Goal: Task Accomplishment & Management: Use online tool/utility

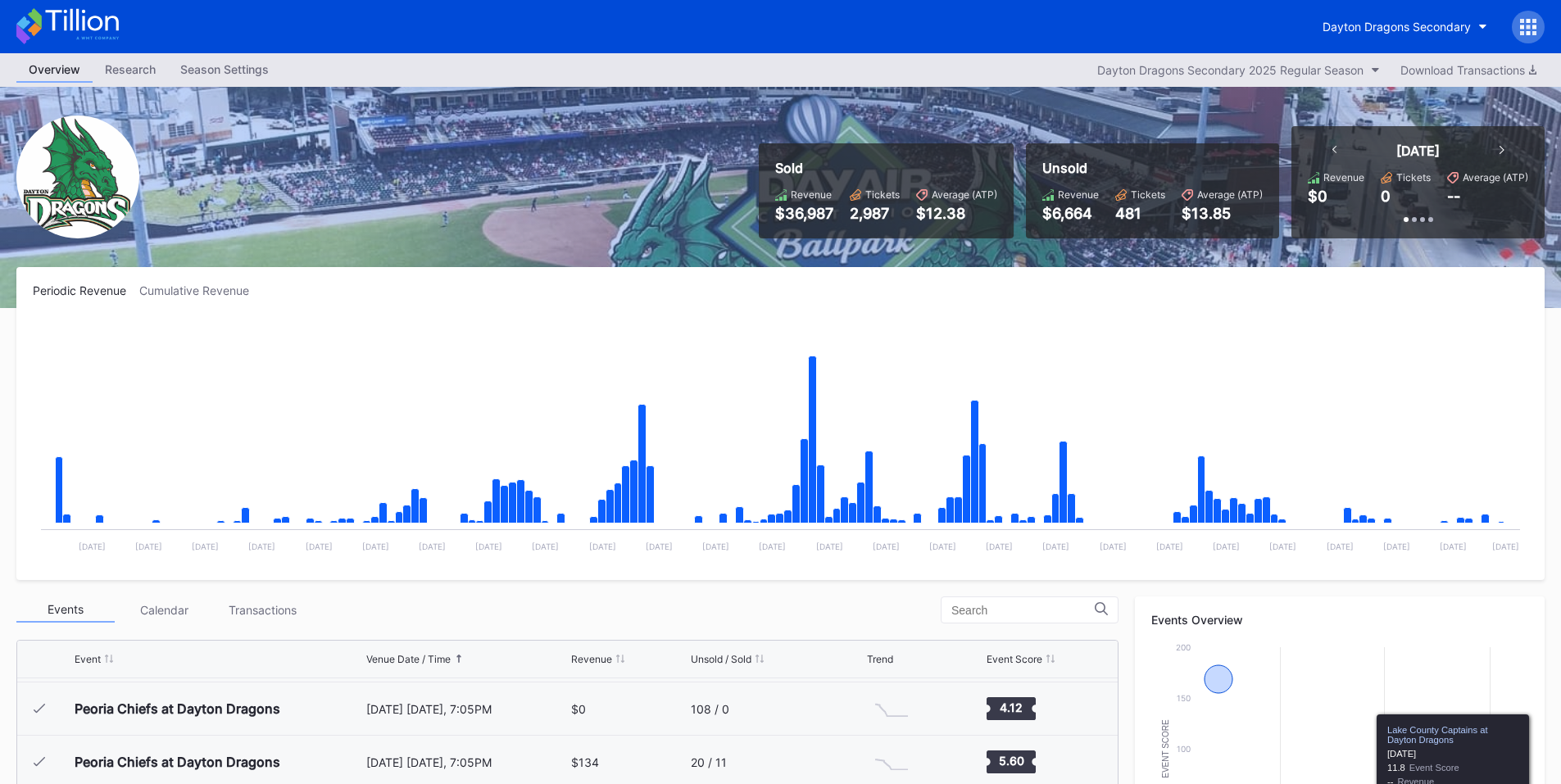
click at [1524, 17] on div at bounding box center [1528, 27] width 33 height 33
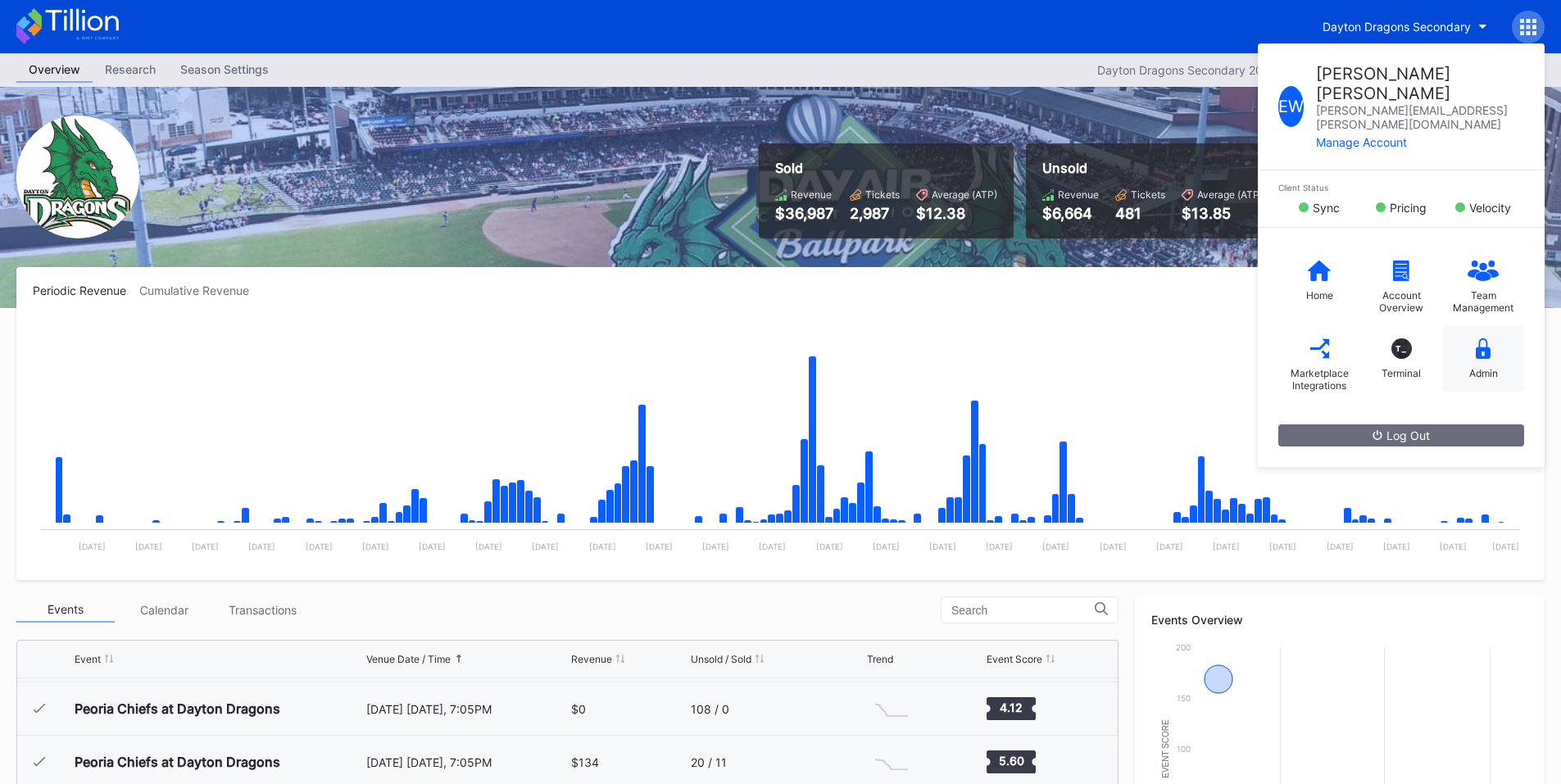
click at [1479, 338] on icon at bounding box center [1483, 348] width 15 height 21
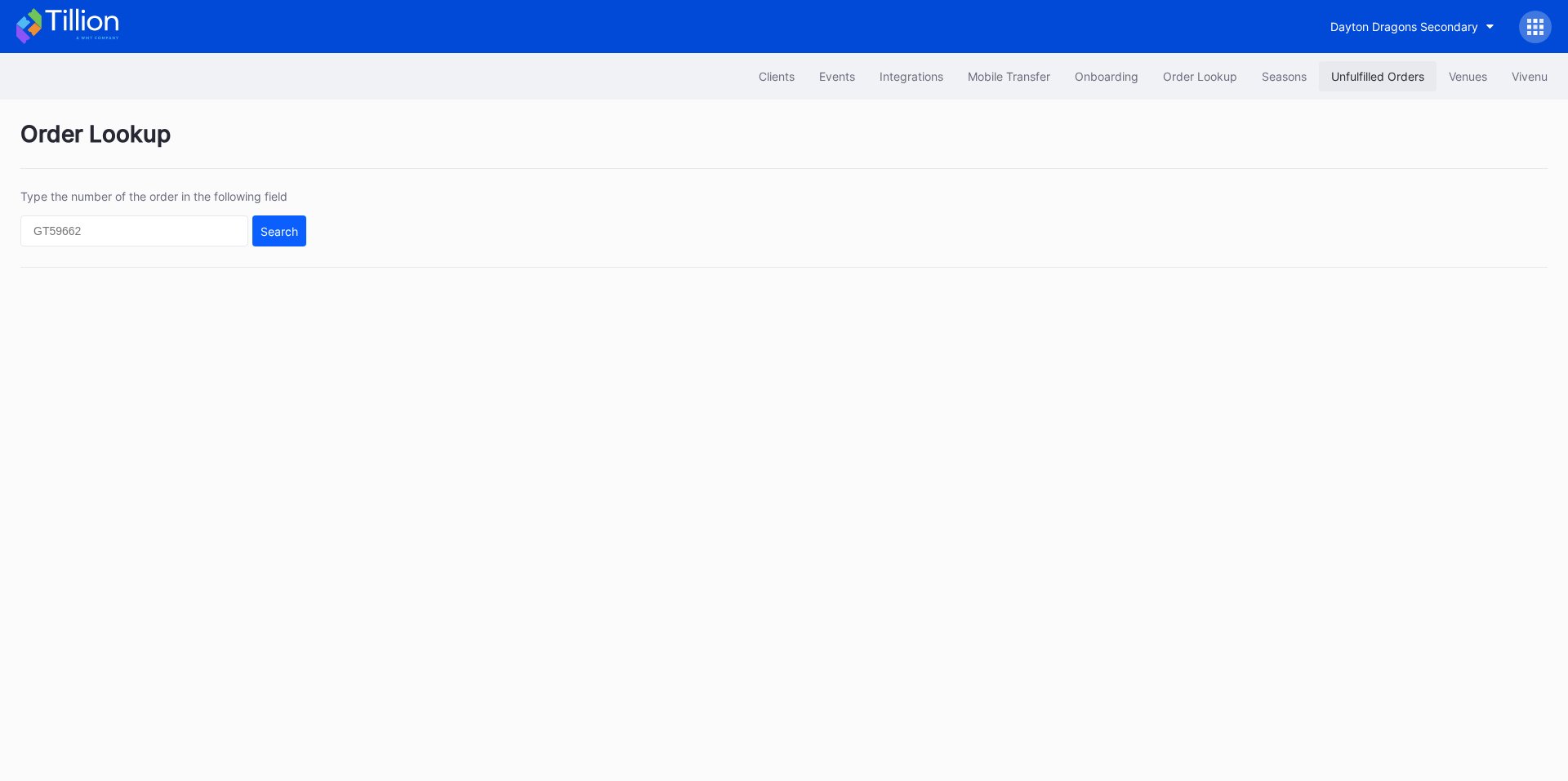
click at [1388, 69] on div "Unfulfilled Orders" at bounding box center [1377, 76] width 93 height 14
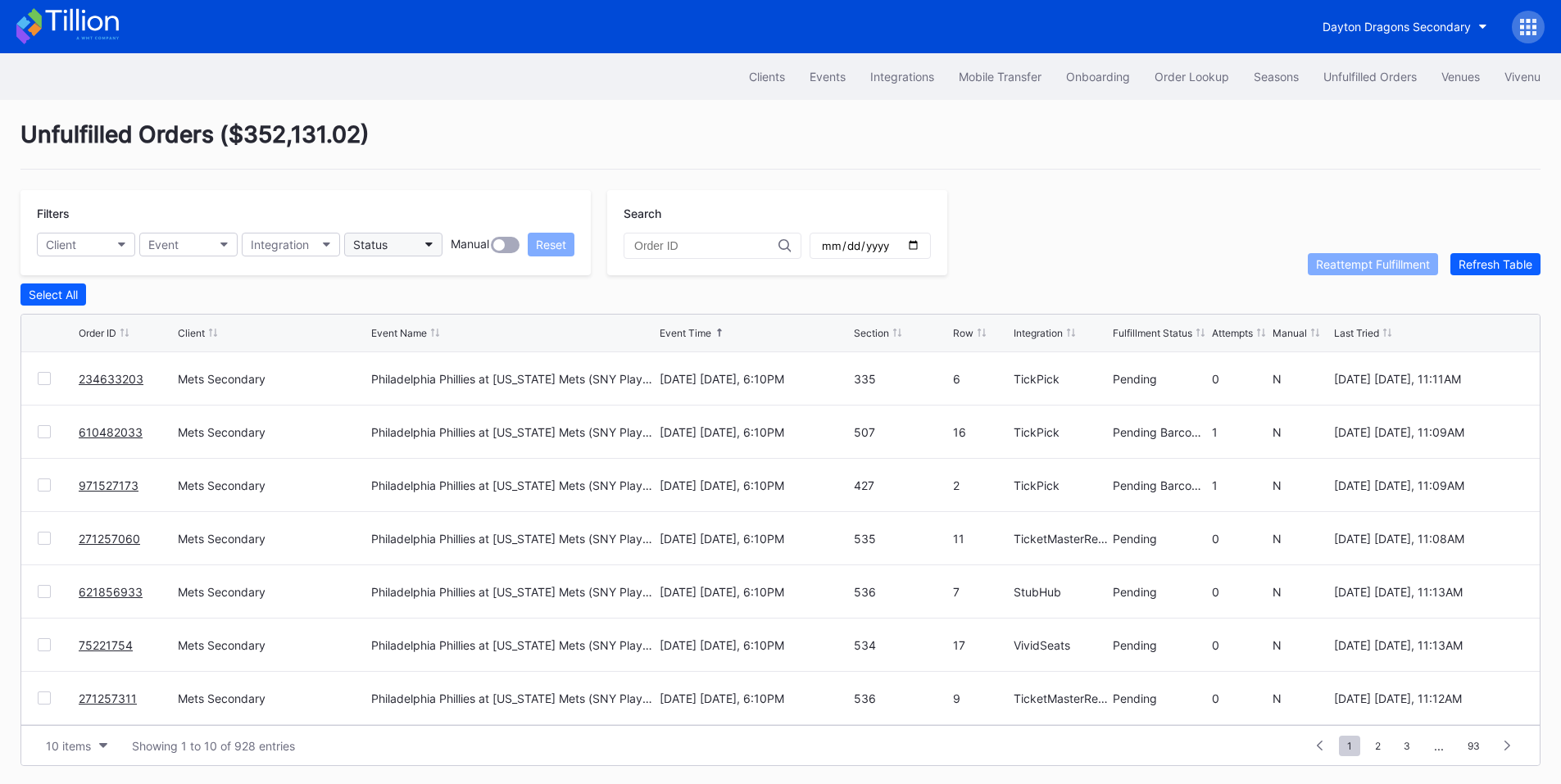
click at [397, 244] on button "Status" at bounding box center [393, 244] width 98 height 24
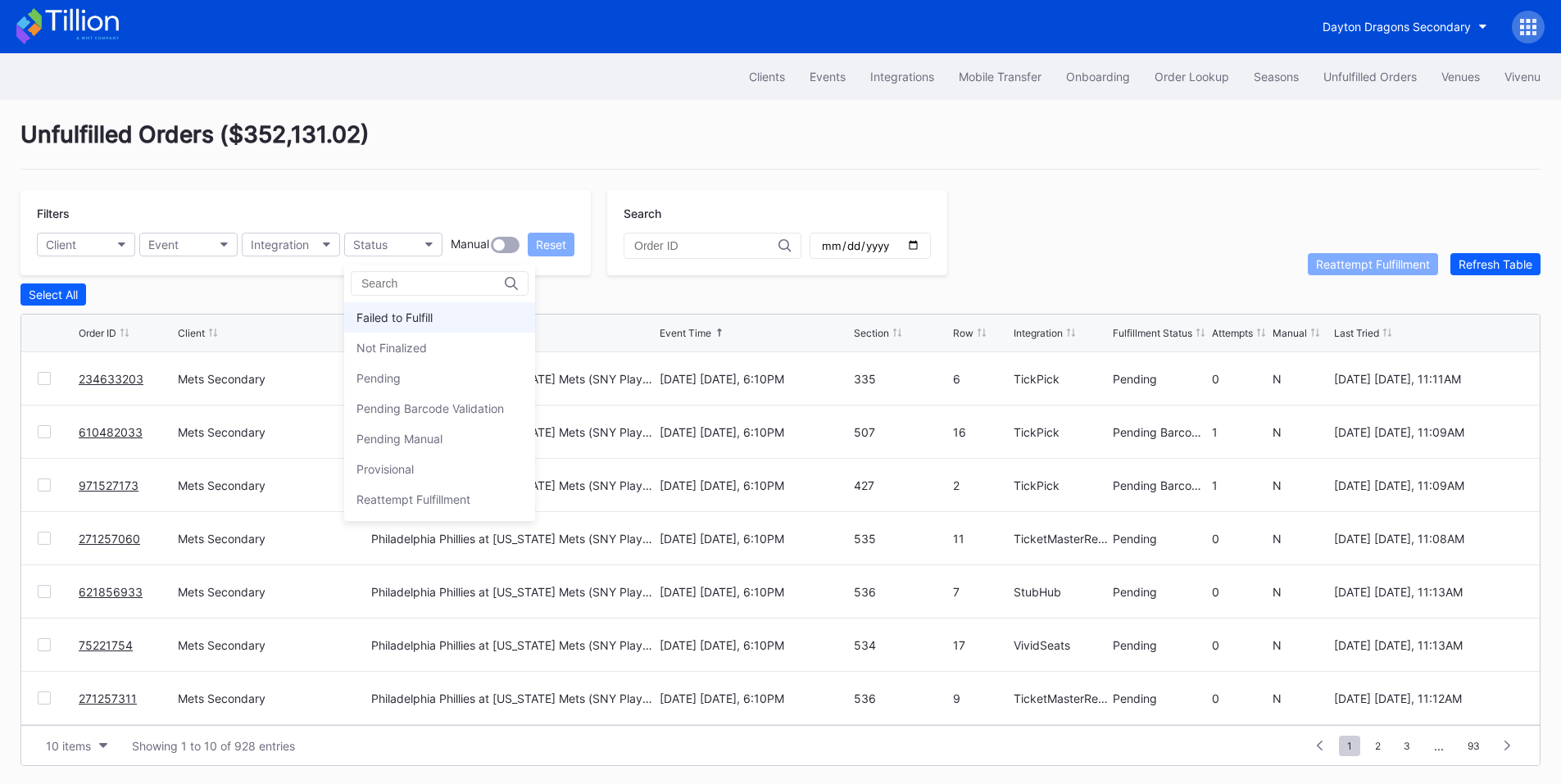
click at [426, 317] on div "Failed to Fulfill" at bounding box center [394, 318] width 76 height 14
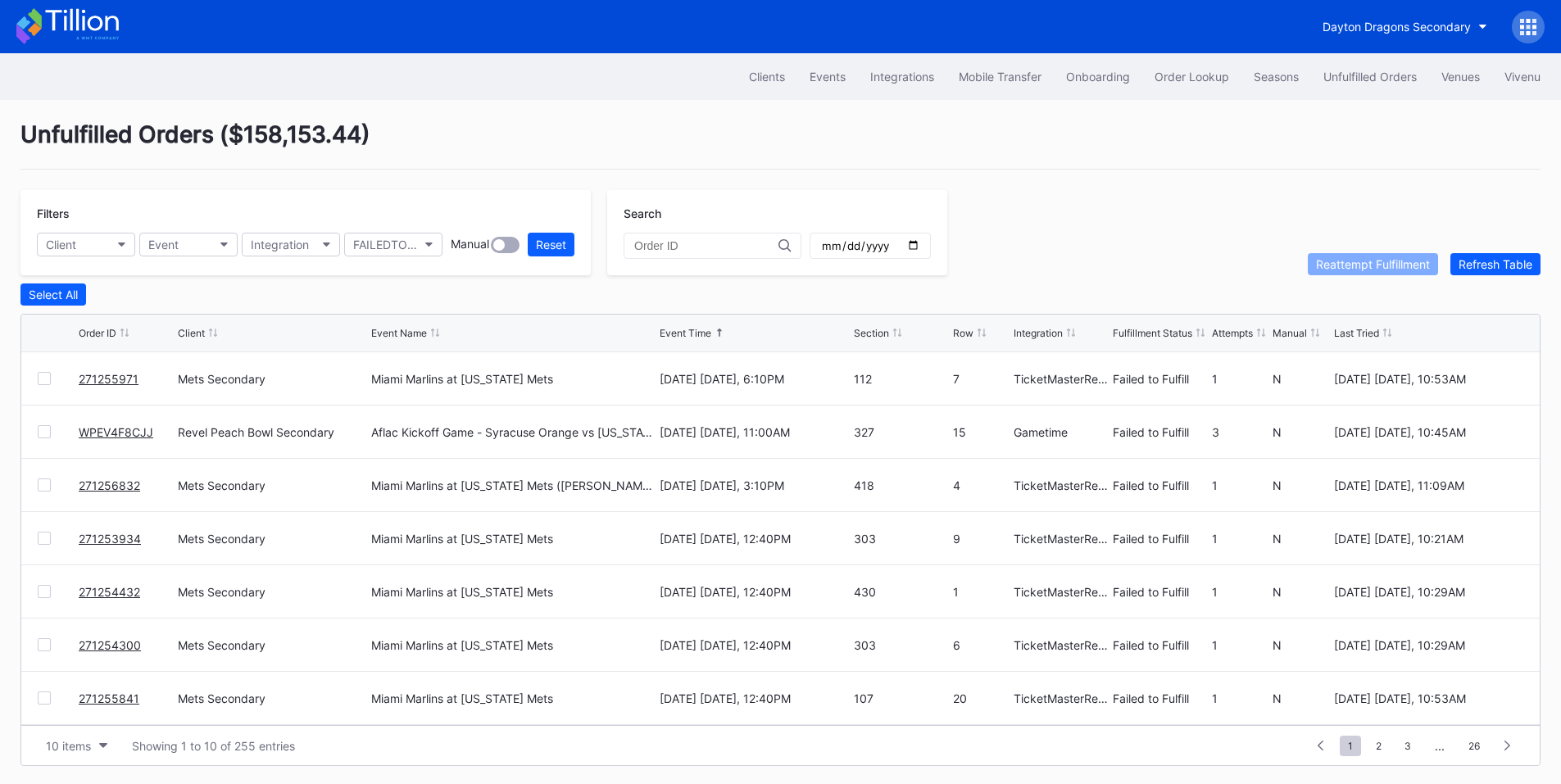
click at [47, 385] on div at bounding box center [44, 378] width 13 height 13
click at [1409, 269] on div "Reattempt Fulfillment" at bounding box center [1373, 264] width 114 height 14
drag, startPoint x: 50, startPoint y: 438, endPoint x: 46, endPoint y: 458, distance: 20.4
click at [50, 438] on div at bounding box center [44, 432] width 13 height 13
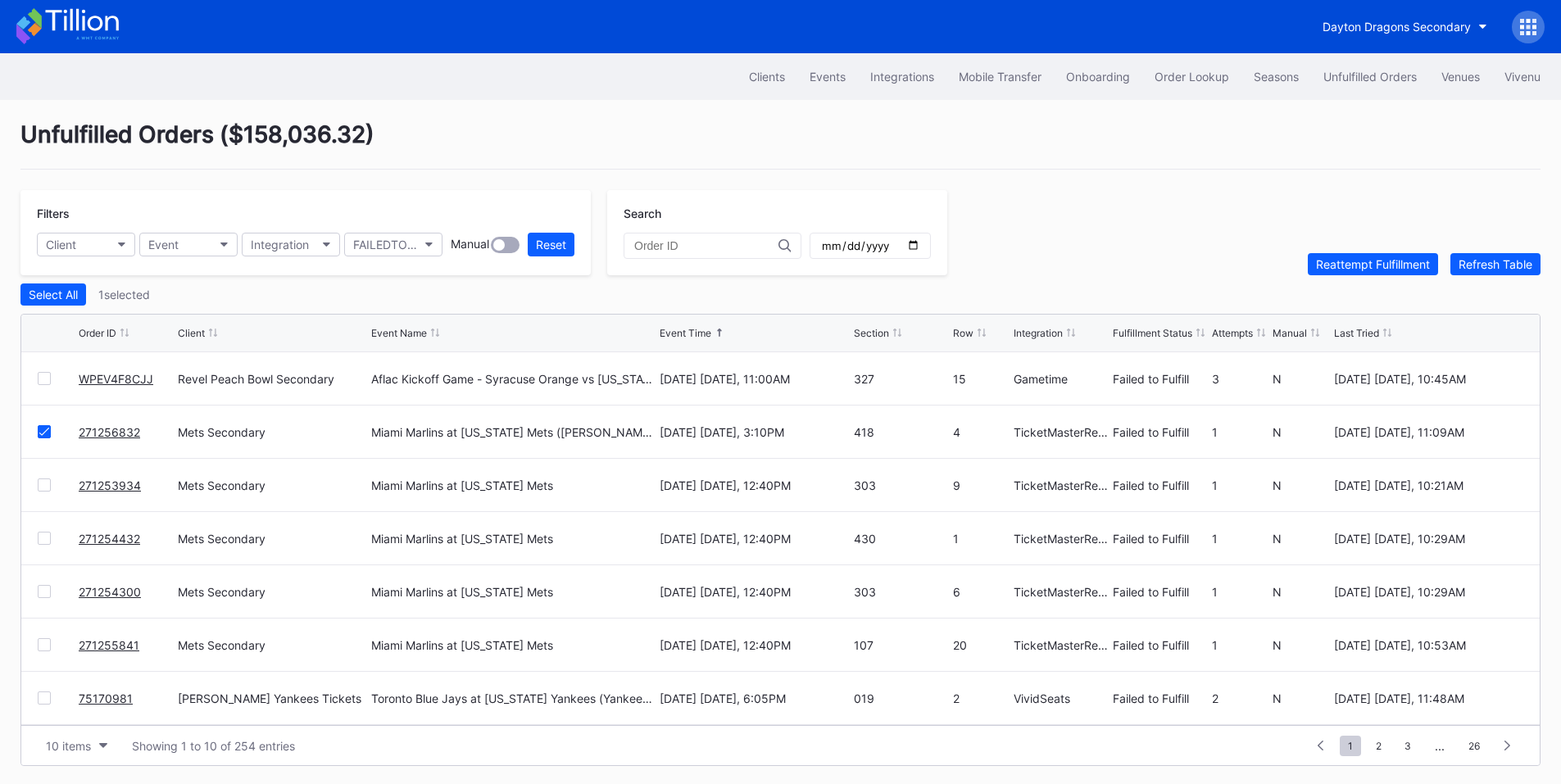
click at [45, 488] on div at bounding box center [44, 484] width 13 height 13
click at [48, 543] on div at bounding box center [44, 538] width 13 height 13
click at [45, 592] on div at bounding box center [44, 591] width 13 height 13
click at [45, 646] on div at bounding box center [44, 645] width 13 height 13
click at [1353, 270] on div "Reattempt Fulfillment" at bounding box center [1373, 264] width 114 height 14
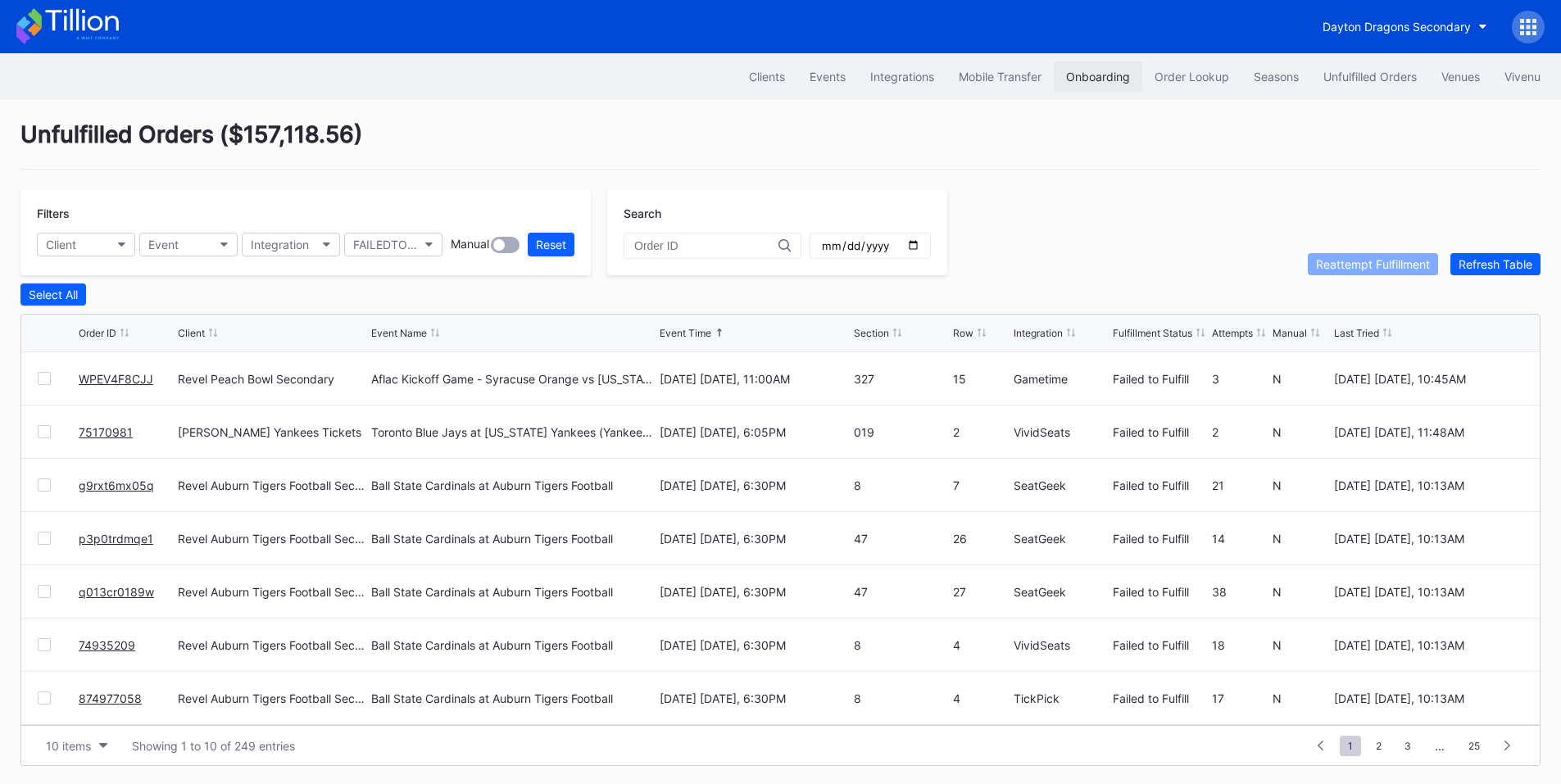
drag, startPoint x: 1193, startPoint y: 60, endPoint x: 1132, endPoint y: 86, distance: 66.3
click at [1193, 60] on div "Clients Events Integrations Mobile Transfer Onboarding Order Lookup Seasons Unf…" at bounding box center [780, 77] width 1561 height 46
click at [1178, 76] on div "Order Lookup" at bounding box center [1192, 77] width 75 height 14
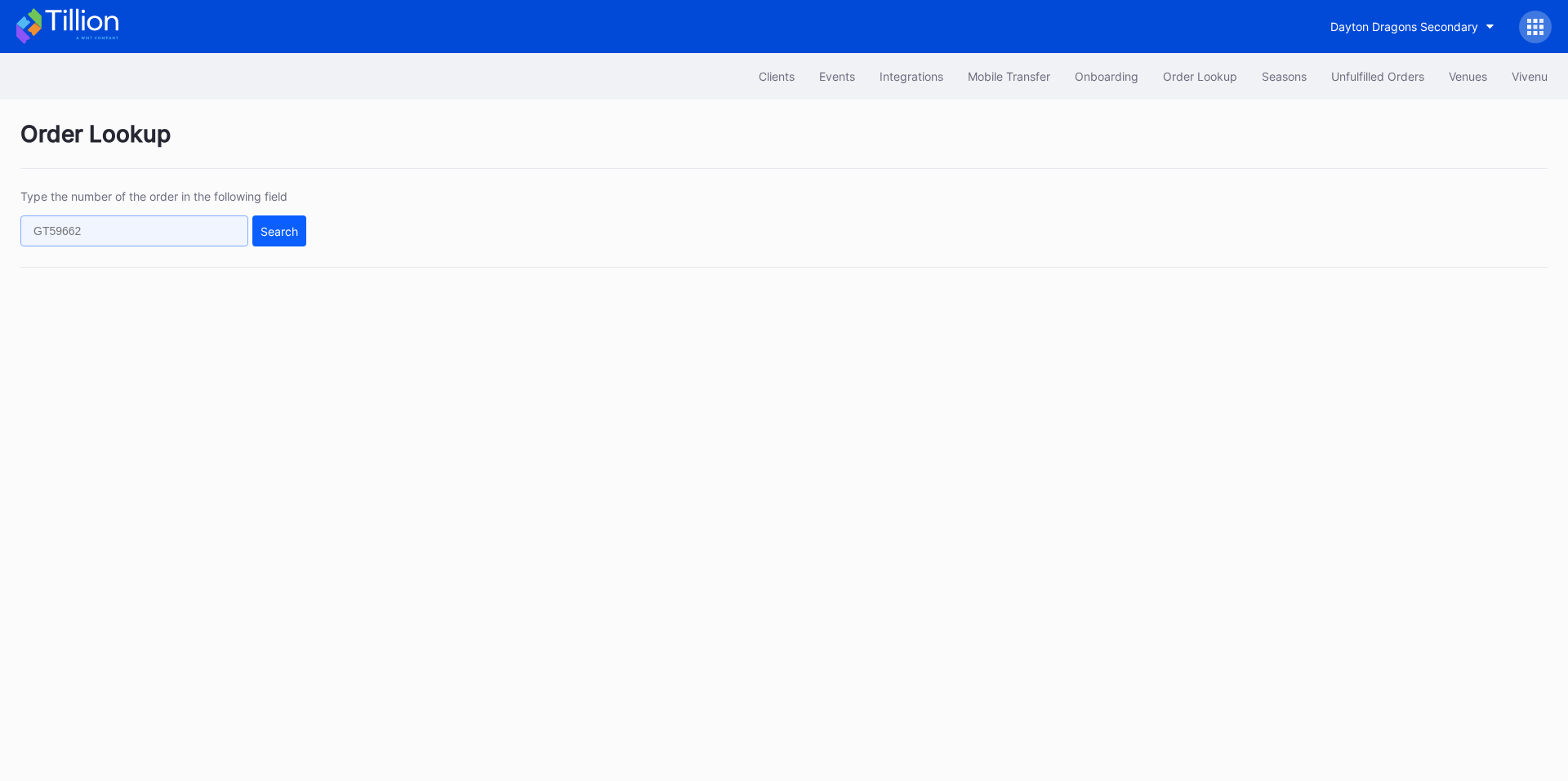
click at [113, 235] on input "text" at bounding box center [134, 230] width 228 height 31
paste input "610482033"
click at [271, 235] on div "Search" at bounding box center [279, 232] width 37 height 14
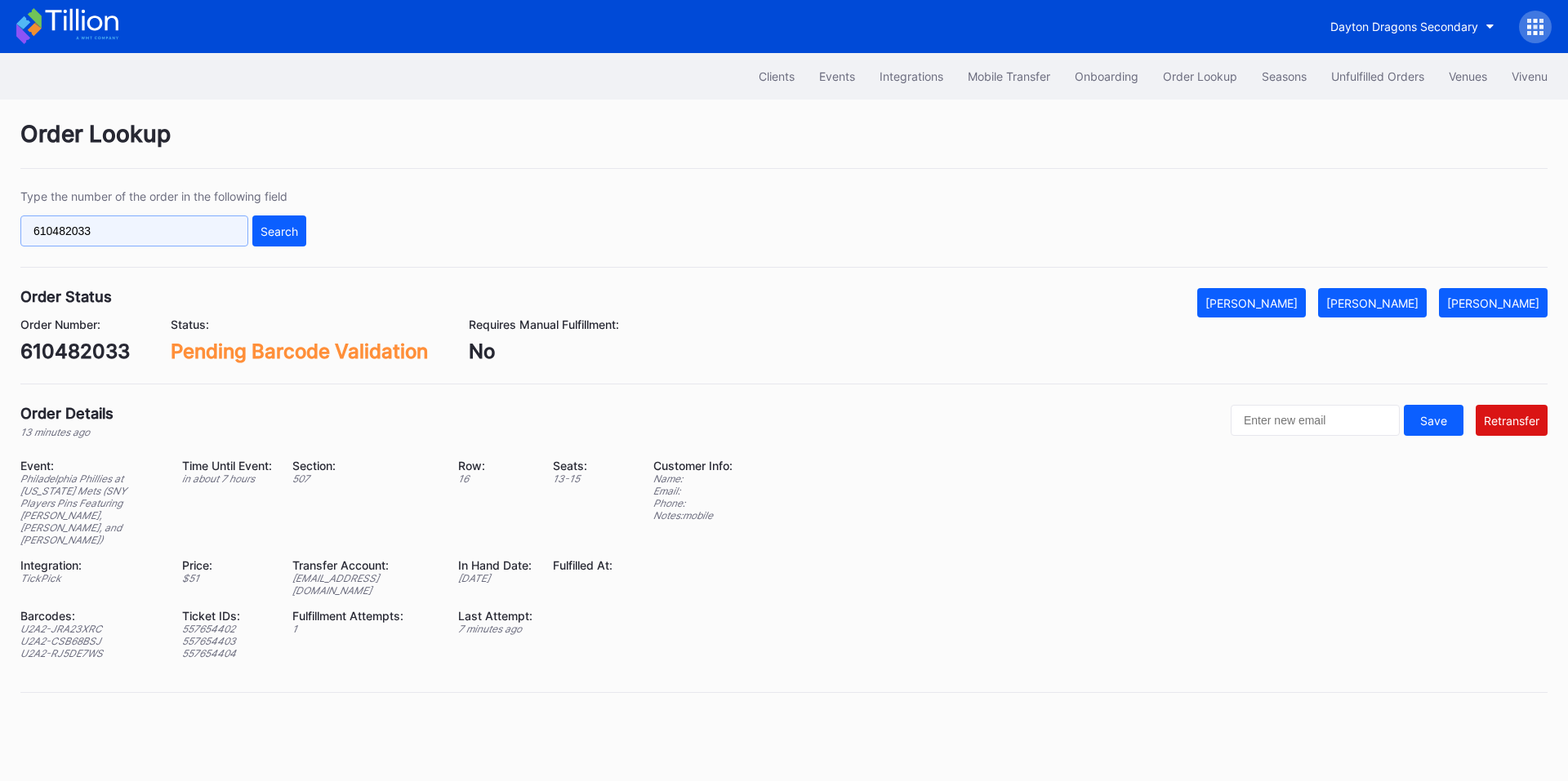
click at [154, 231] on input "610482033" at bounding box center [134, 230] width 228 height 31
paste input "21859614"
click at [302, 233] on button "Search" at bounding box center [279, 230] width 54 height 31
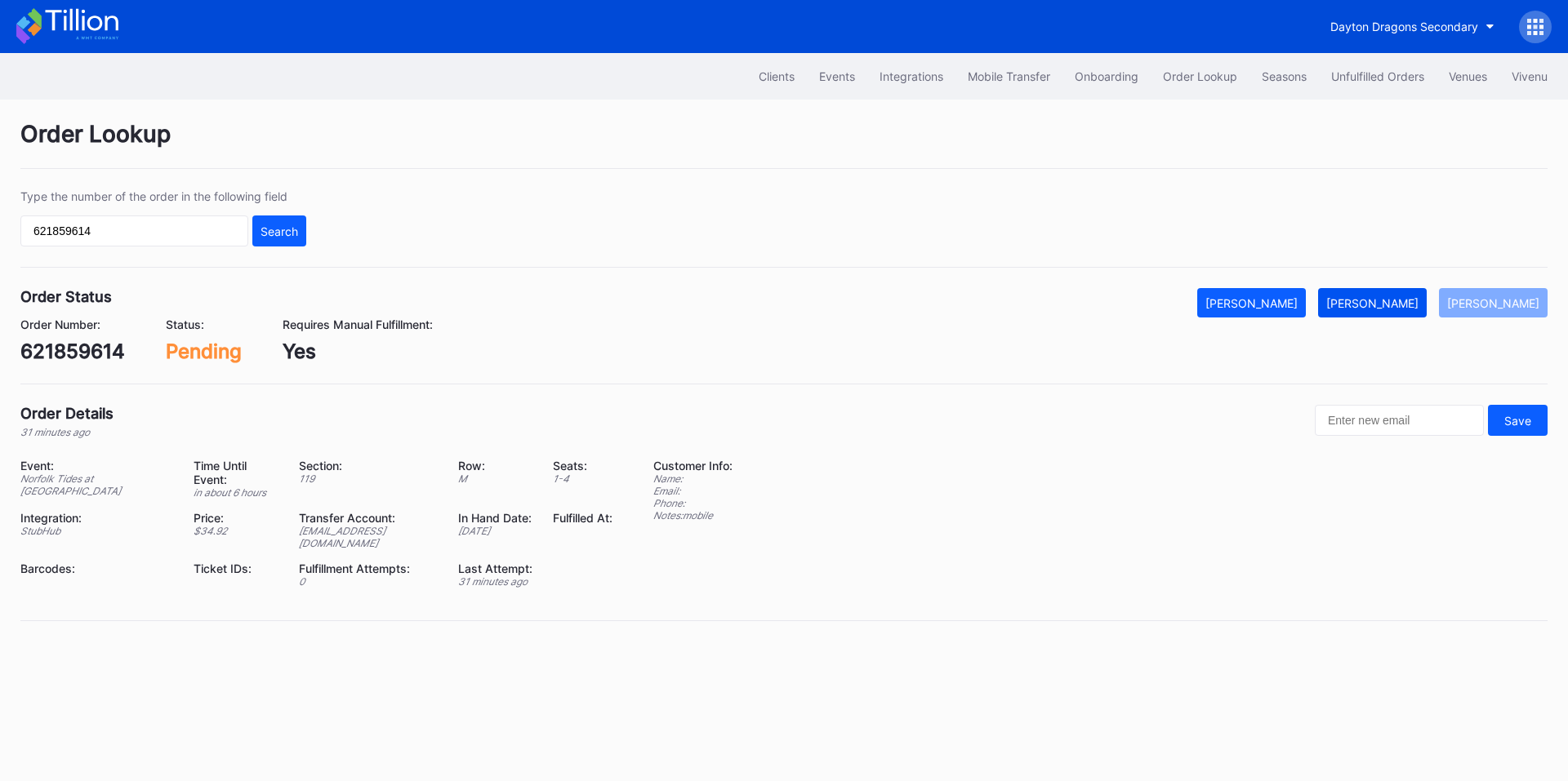
drag, startPoint x: 1386, startPoint y: 299, endPoint x: 1395, endPoint y: 294, distance: 10.3
click at [1386, 299] on div "Mark Fulfilled" at bounding box center [1372, 303] width 92 height 14
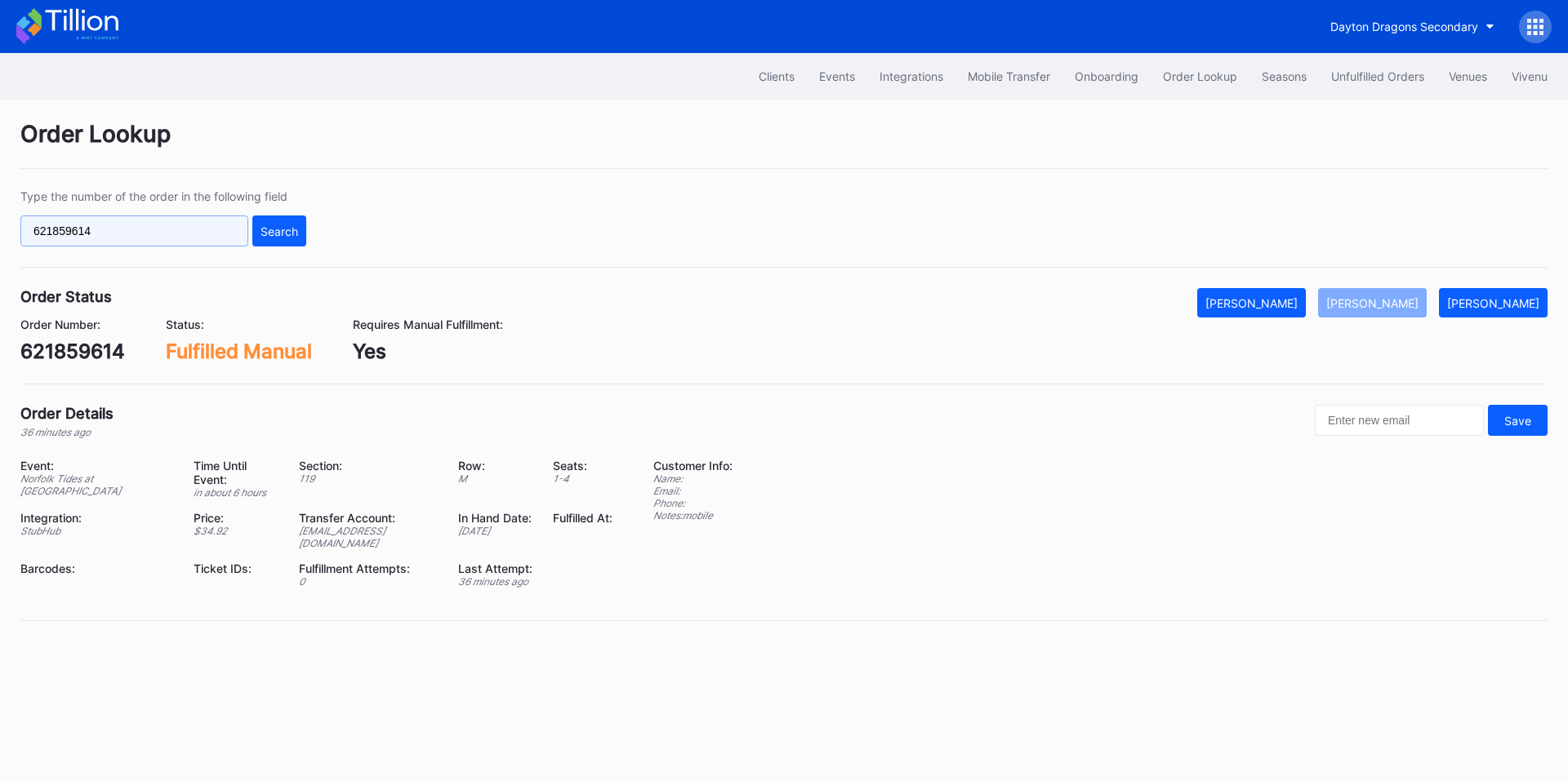
click at [214, 238] on input "621859614" at bounding box center [134, 230] width 228 height 31
click at [213, 238] on input "621859614" at bounding box center [134, 230] width 228 height 31
paste input "271260059"
click at [295, 231] on div "Search" at bounding box center [279, 232] width 37 height 14
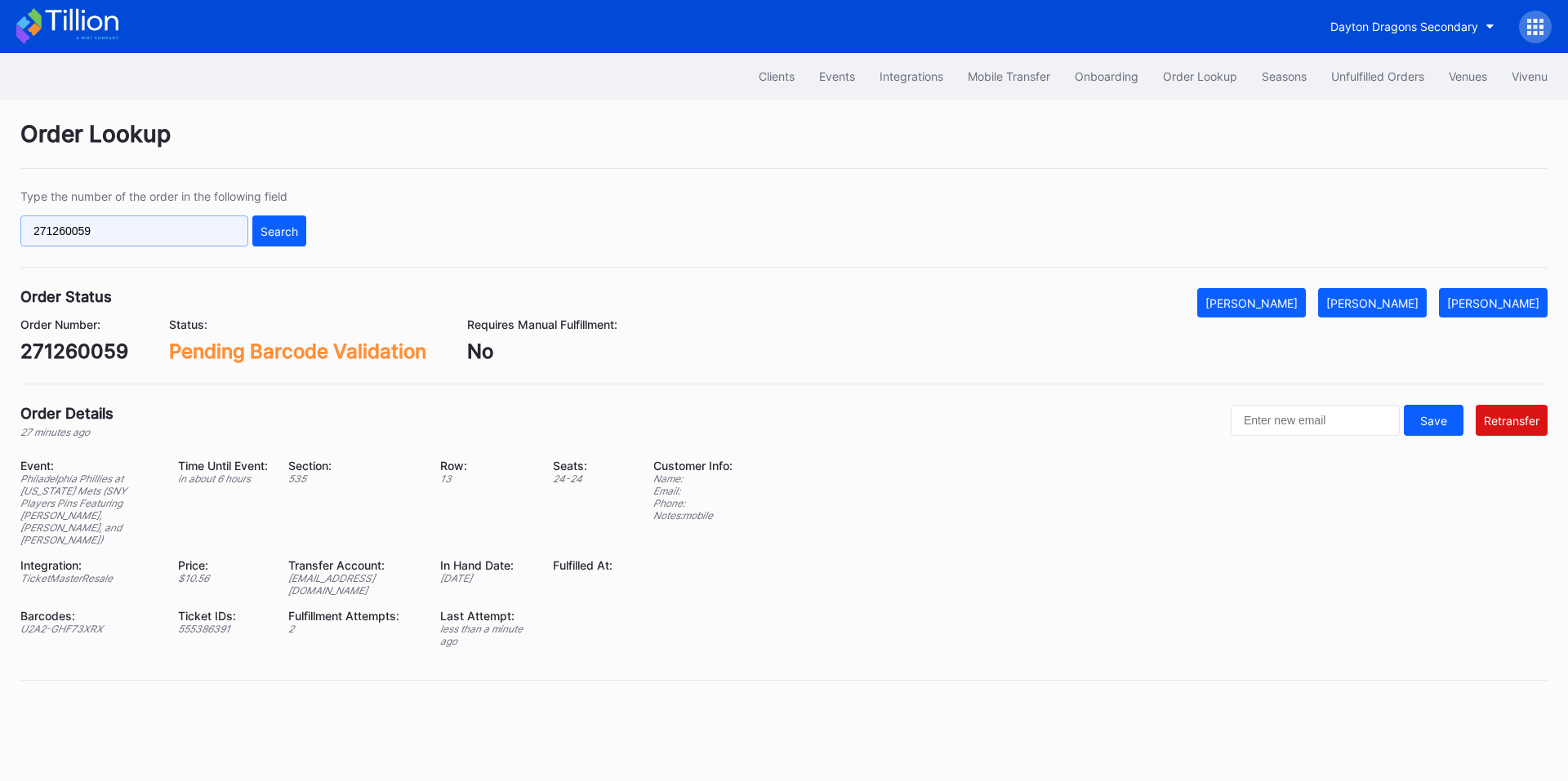
click at [179, 235] on input "271260059" at bounding box center [134, 230] width 228 height 31
click at [197, 238] on input "271260059" at bounding box center [134, 230] width 228 height 31
paste input "50607138"
click at [185, 239] on input "27126005950607138" at bounding box center [134, 230] width 228 height 31
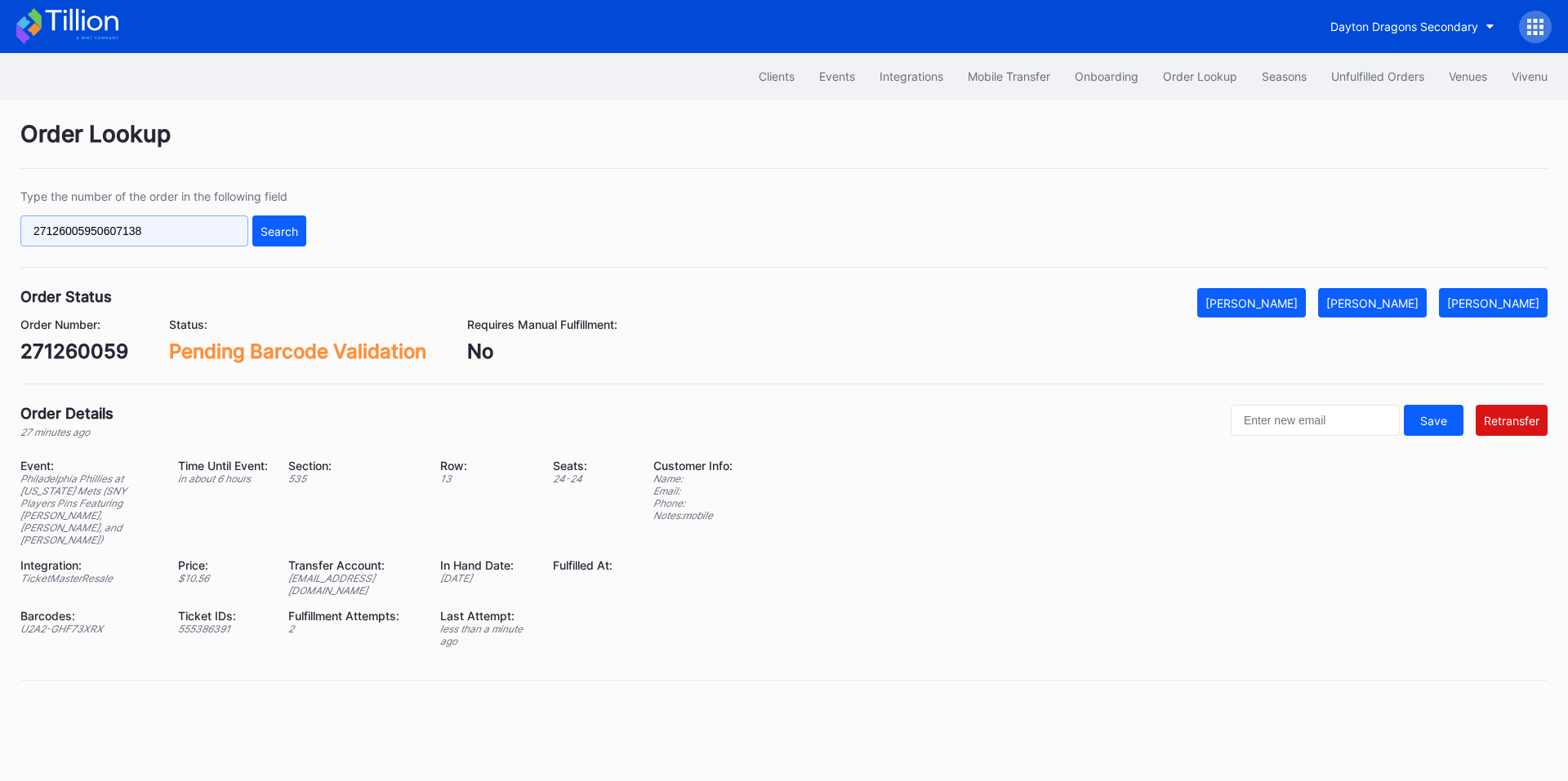
click at [185, 239] on input "27126005950607138" at bounding box center [134, 230] width 228 height 31
paste input "text"
type input "50607138"
click at [283, 235] on div "Search" at bounding box center [279, 232] width 37 height 14
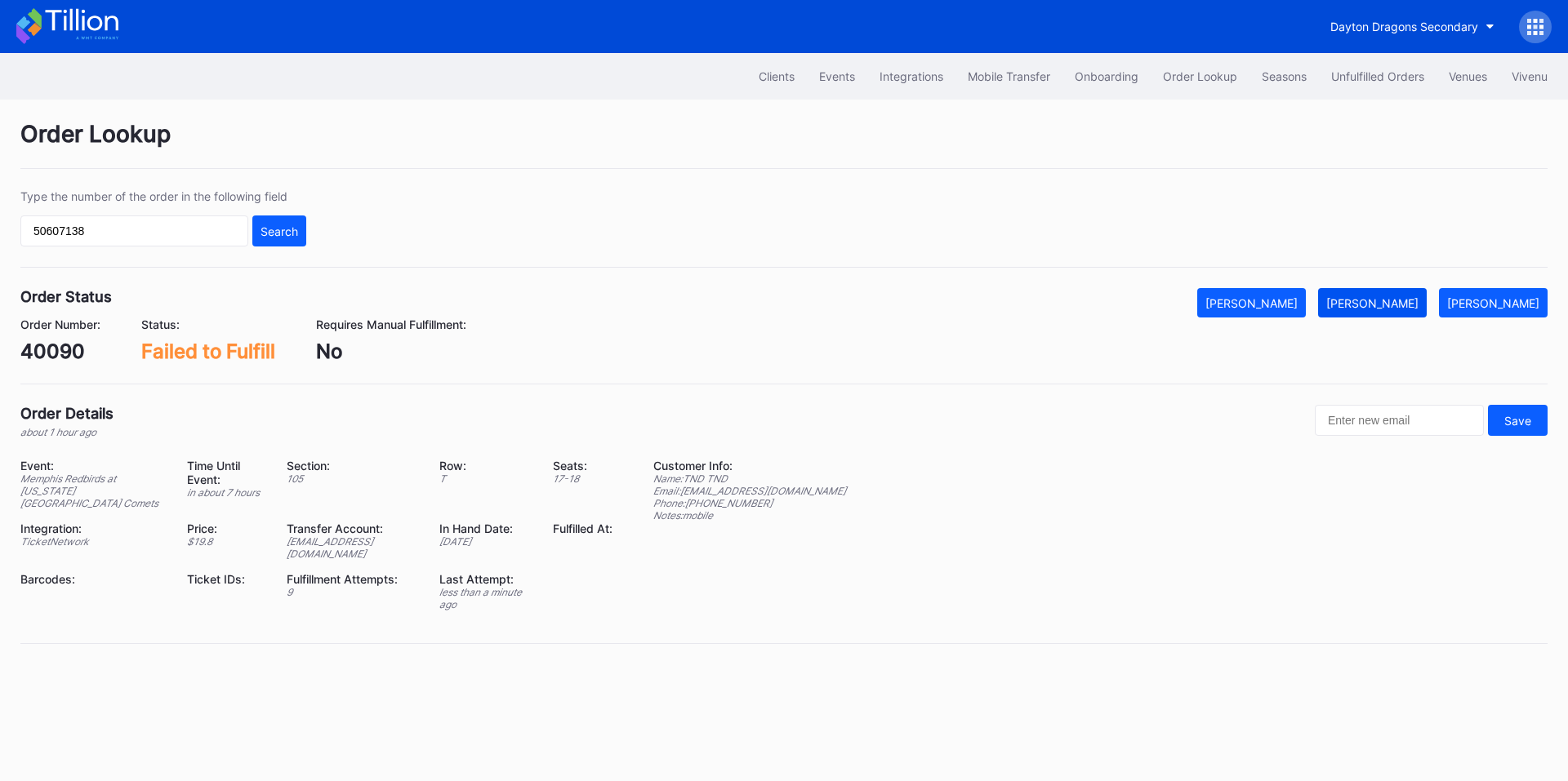
click at [1380, 303] on div "Mark Fulfilled" at bounding box center [1372, 303] width 92 height 14
